Goal: Task Accomplishment & Management: Manage account settings

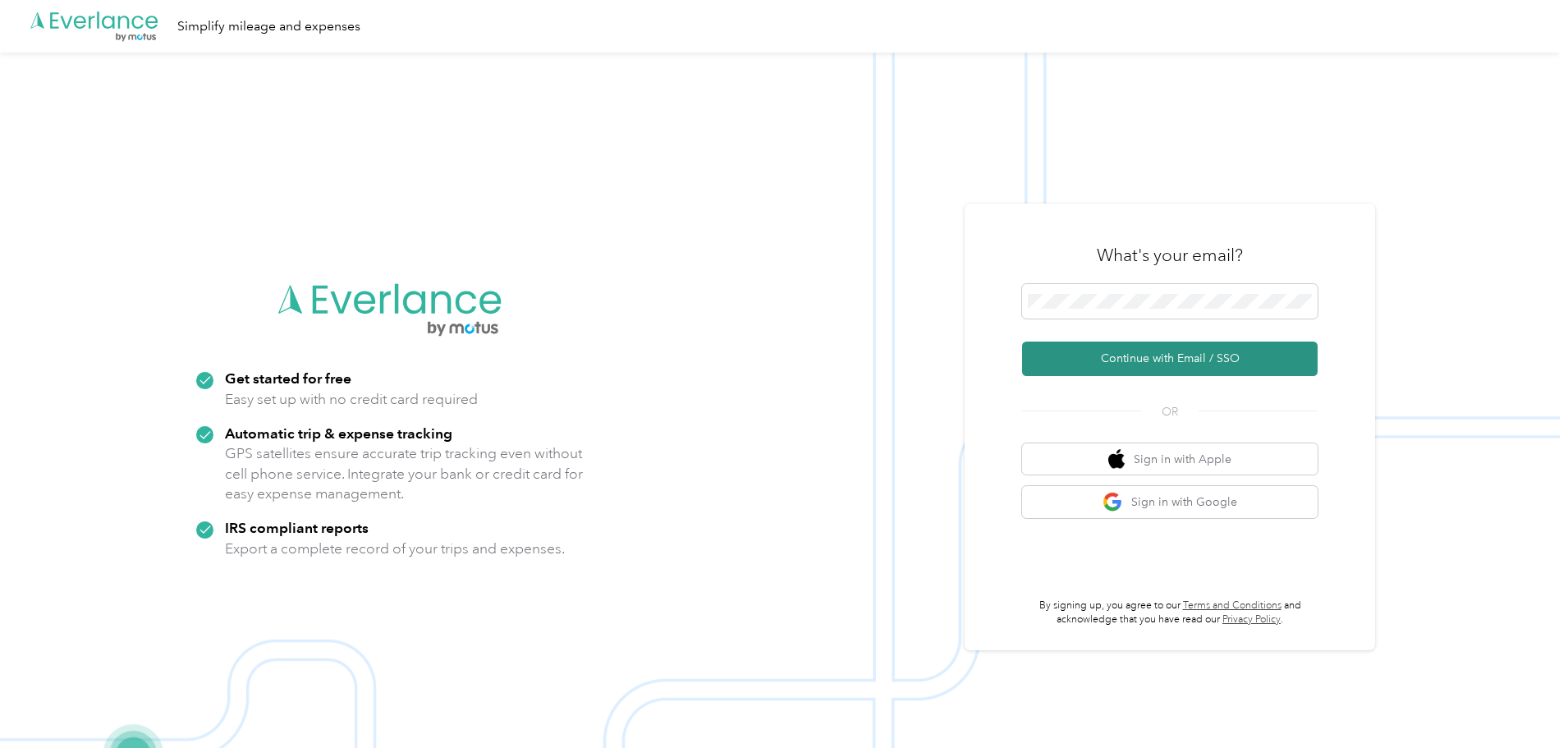
click at [1183, 359] on button "Continue with Email / SSO" at bounding box center [1170, 358] width 296 height 34
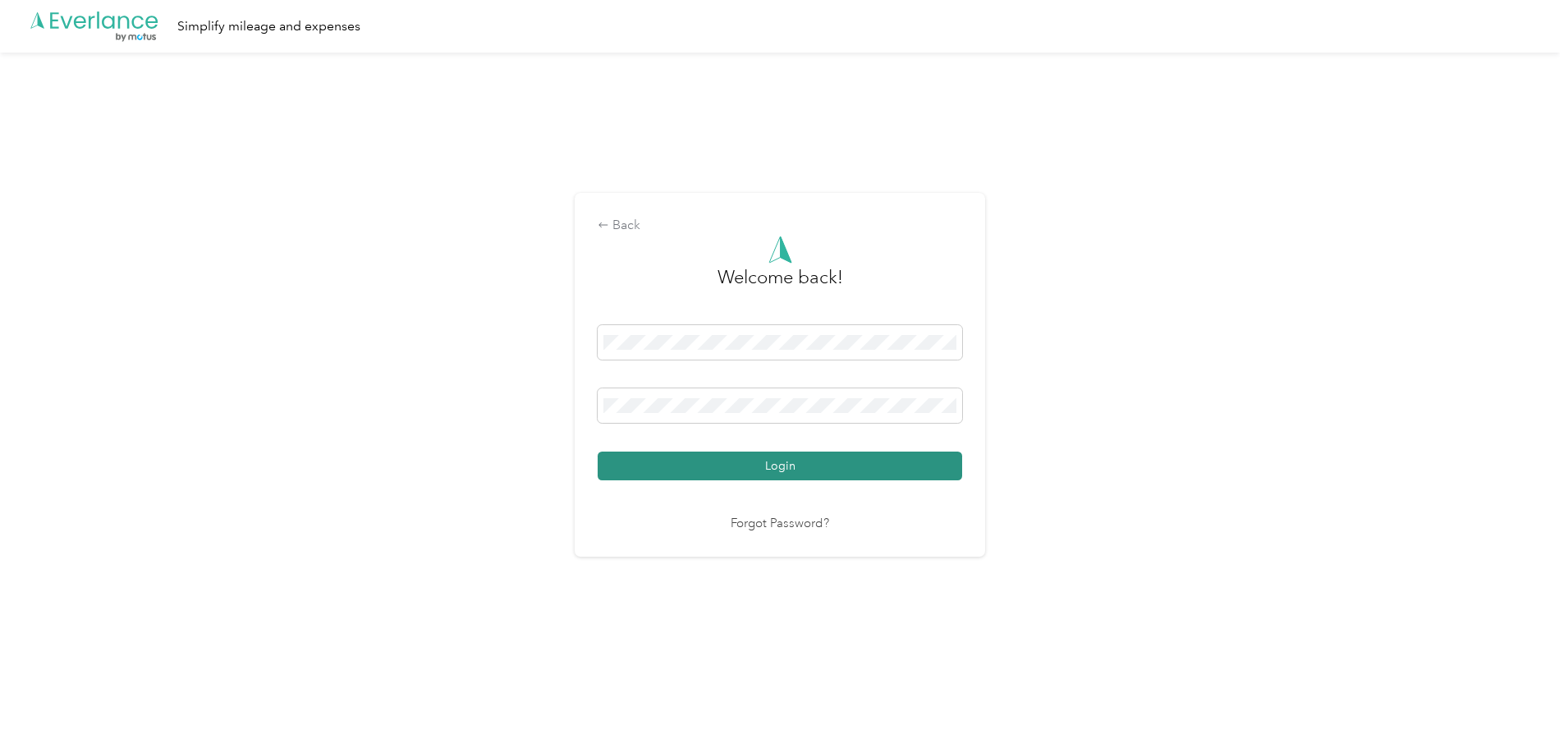
click at [797, 458] on button "Login" at bounding box center [780, 466] width 364 height 29
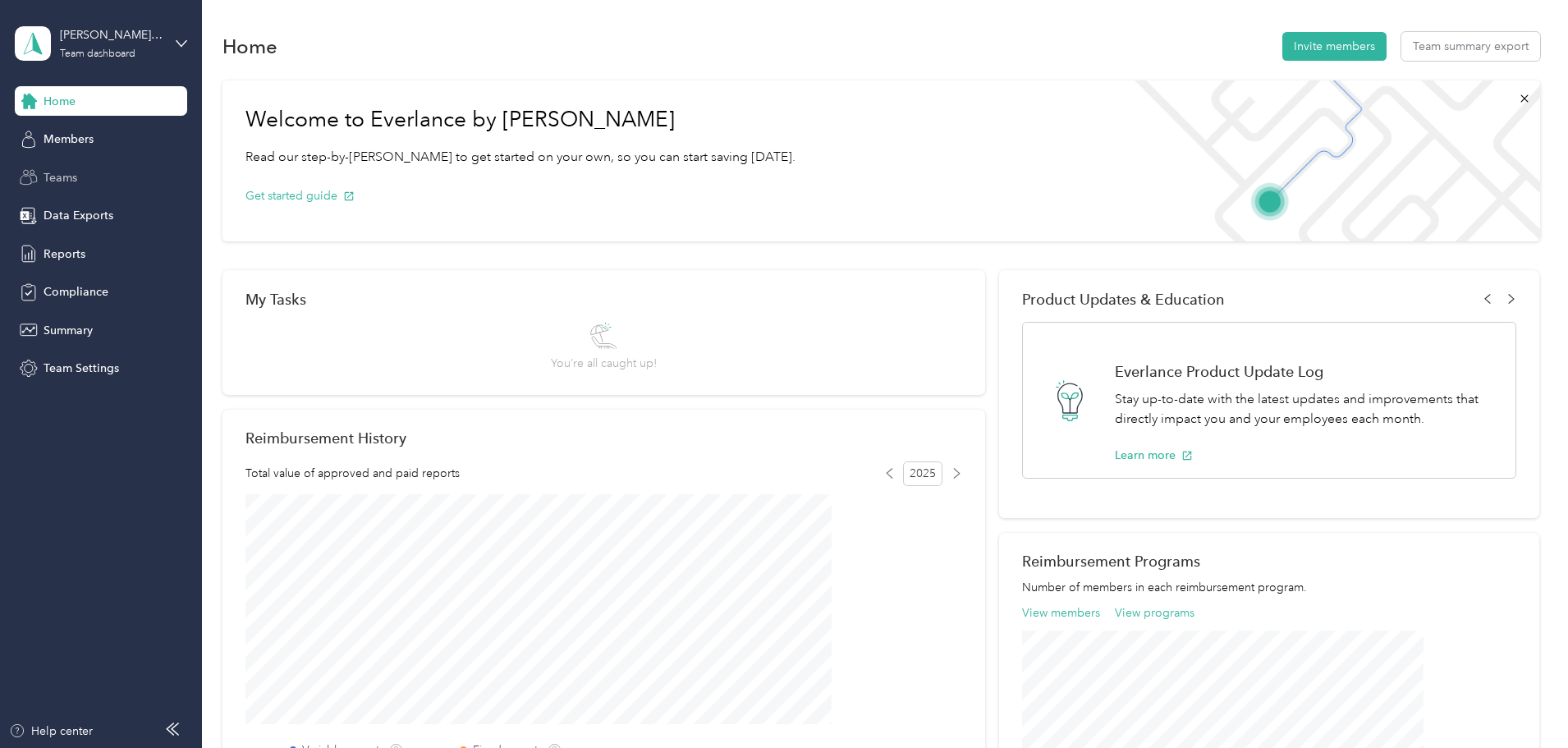
click at [51, 174] on span "Teams" at bounding box center [60, 177] width 33 height 18
